Goal: Task Accomplishment & Management: Manage account settings

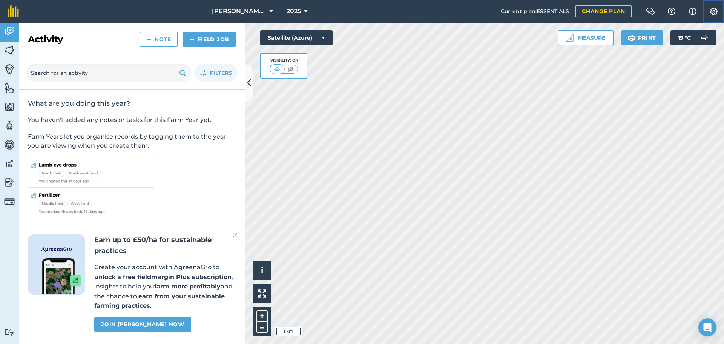
click at [712, 9] on img at bounding box center [713, 12] width 9 height 8
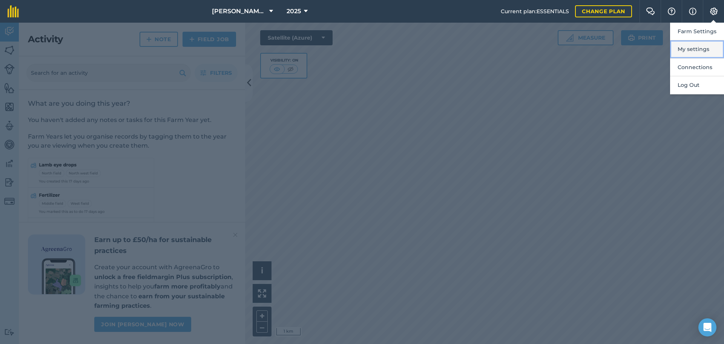
click at [702, 48] on button "My settings" at bounding box center [697, 49] width 54 height 18
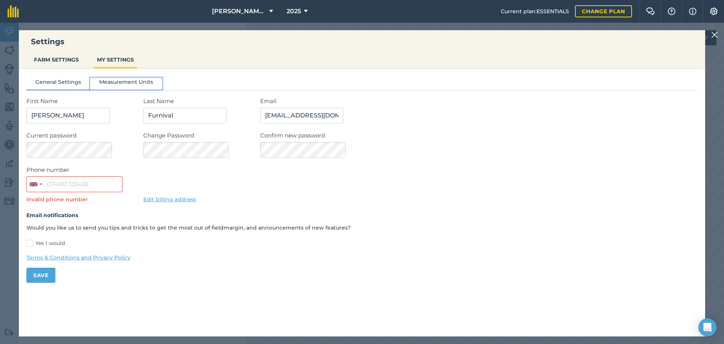
click at [118, 79] on button "Measurement Units" at bounding box center [126, 83] width 72 height 11
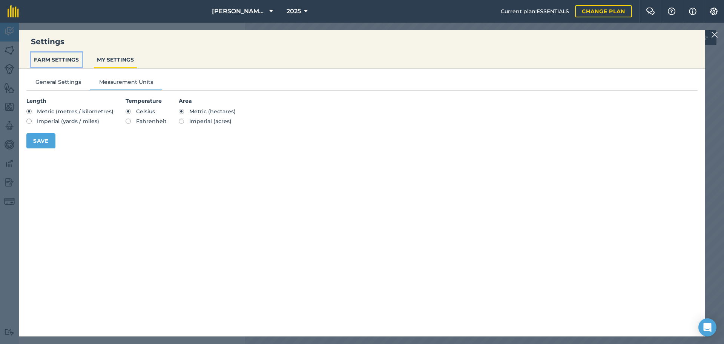
click at [60, 57] on button "FARM SETTINGS" at bounding box center [56, 59] width 51 height 14
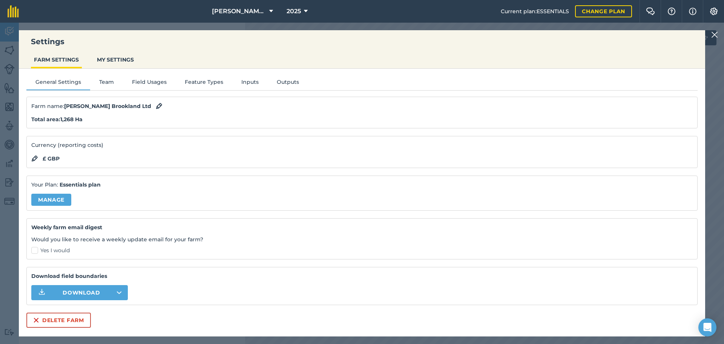
click at [718, 35] on div at bounding box center [715, 34] width 9 height 9
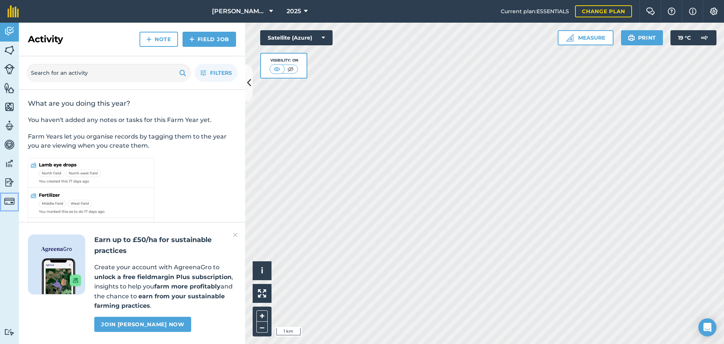
click at [10, 204] on img at bounding box center [9, 201] width 11 height 11
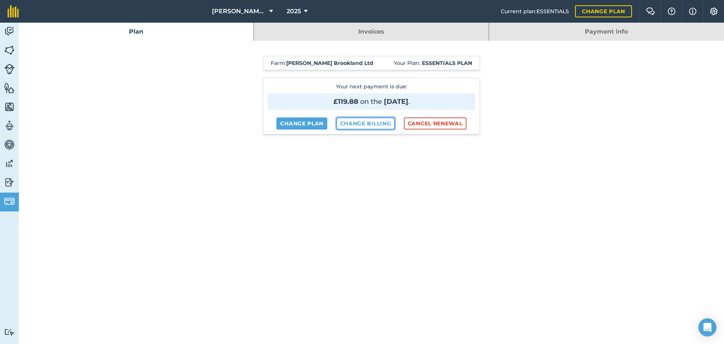
click at [364, 125] on link "Change billing" at bounding box center [365, 123] width 59 height 12
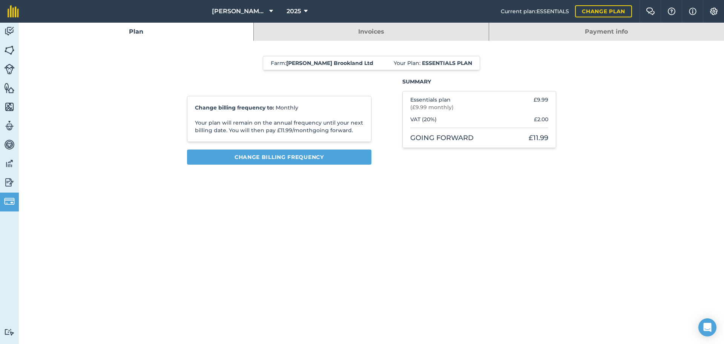
click at [586, 28] on link "Payment info" at bounding box center [606, 32] width 235 height 18
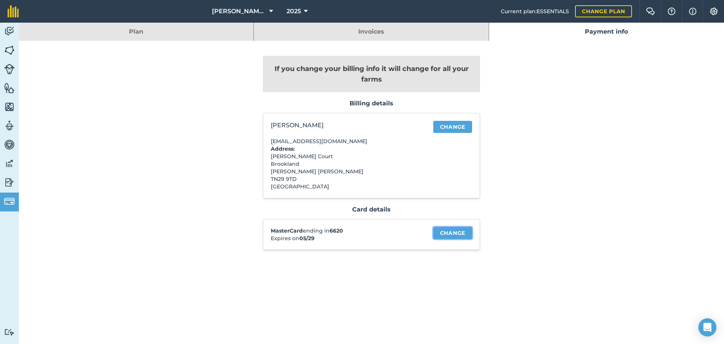
click at [448, 233] on link "Change" at bounding box center [452, 233] width 39 height 12
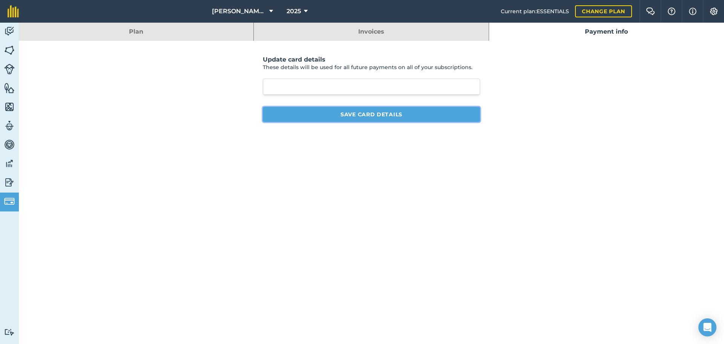
click at [389, 114] on button "Save card details" at bounding box center [371, 114] width 217 height 15
